Goal: Task Accomplishment & Management: Manage account settings

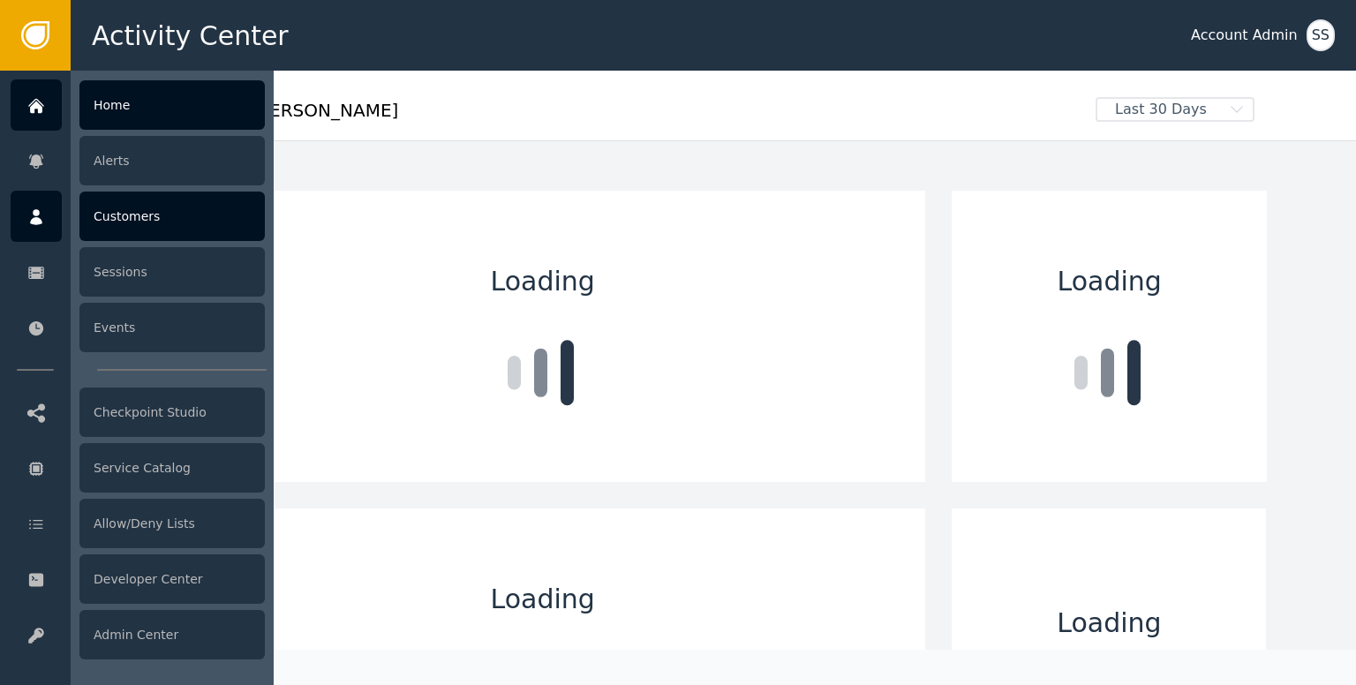
click at [21, 223] on div at bounding box center [36, 216] width 51 height 51
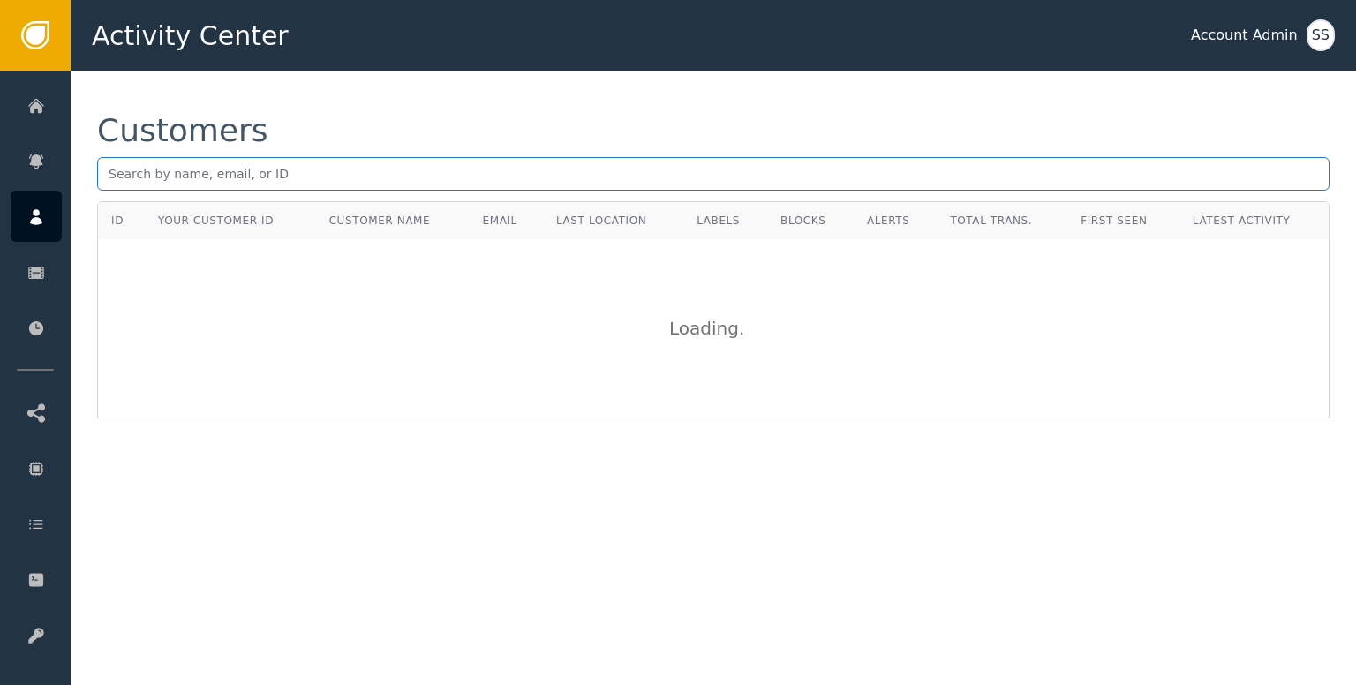
click at [219, 183] on input "text" at bounding box center [713, 174] width 1232 height 34
paste input "[PERSON_NAME][EMAIL_ADDRESS]"
type input "[PERSON_NAME][EMAIL_ADDRESS]"
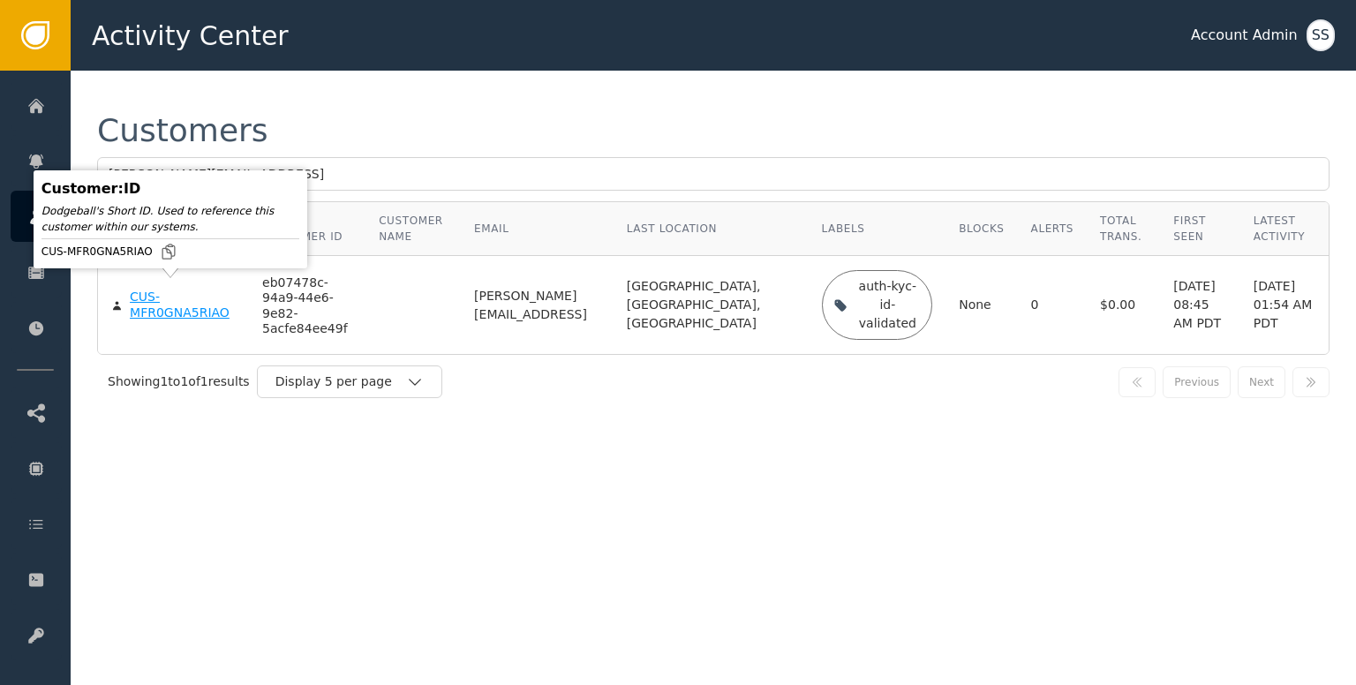
click at [173, 301] on div "CUS-MFR0GNA5RIAO" at bounding box center [183, 305] width 106 height 31
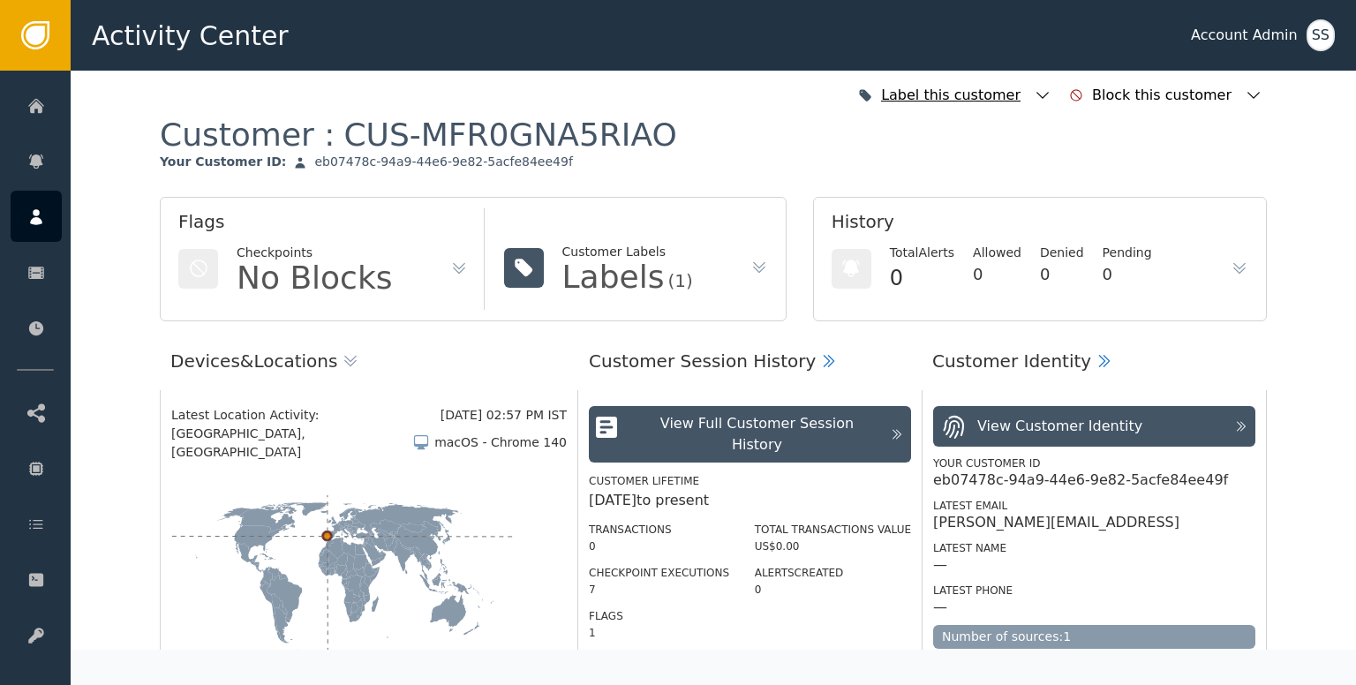
click at [1051, 88] on icon "button" at bounding box center [1043, 96] width 18 height 18
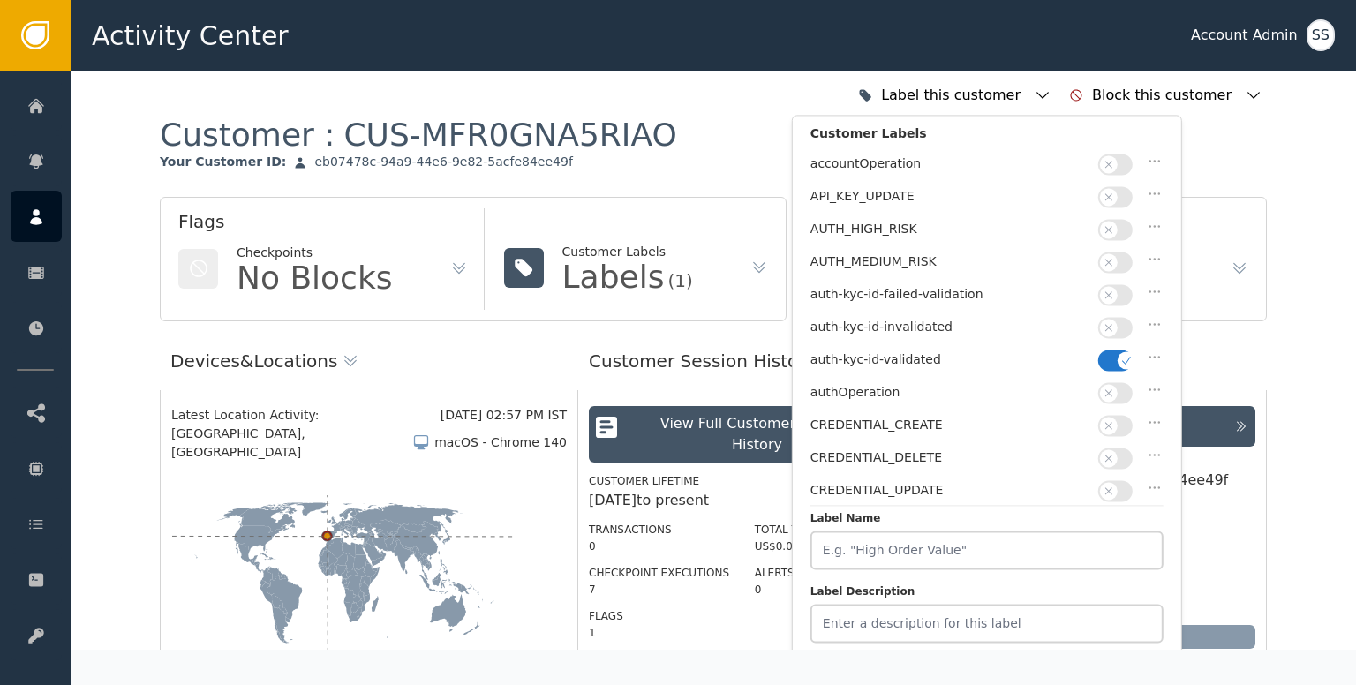
click at [603, 94] on div "Label this customer Customer Labels accountOperation API_KEY_UPDATE AUTH_HIGH_R…" at bounding box center [713, 95] width 1107 height 39
